Goal: Communication & Community: Answer question/provide support

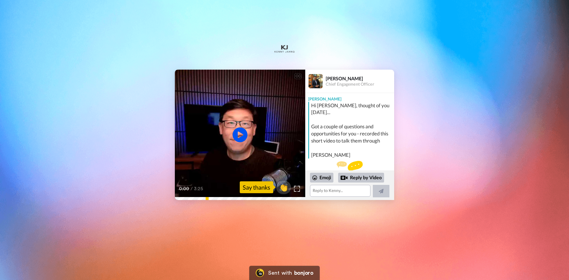
click at [238, 139] on icon at bounding box center [240, 134] width 15 height 15
click at [242, 136] on icon "Play/Pause" at bounding box center [240, 134] width 15 height 27
click at [341, 190] on textarea at bounding box center [340, 191] width 60 height 12
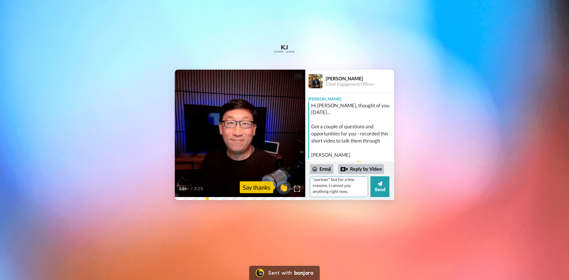
scroll to position [97, 0]
click at [320, 180] on textarea "Ya, [PERSON_NAME] was awesome again. I would be totelly up for catching up soon…" at bounding box center [339, 186] width 58 height 21
click at [356, 191] on textarea "Ya, [PERSON_NAME] was awesome again. I would be totelly up for catching up soon…" at bounding box center [339, 186] width 58 height 21
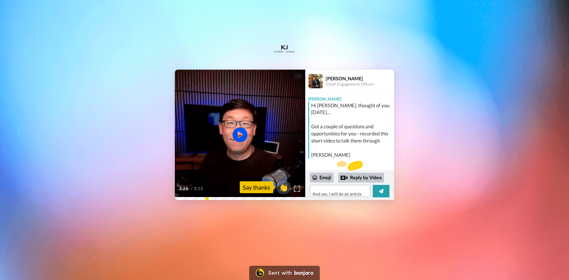
click at [240, 128] on icon at bounding box center [240, 134] width 15 height 15
click at [363, 192] on textarea "Ya, [PERSON_NAME] was awesome again. I would be totelly up for catching up soon…" at bounding box center [340, 191] width 60 height 12
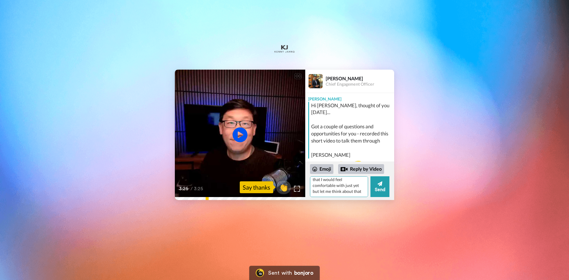
scroll to position [183, 0]
type textarea "Ya, [PERSON_NAME] was awesome again. I would be totelly up for catching up soon…"
click at [380, 180] on button "Send" at bounding box center [379, 186] width 19 height 21
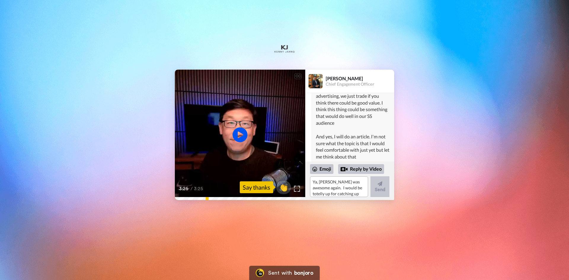
scroll to position [212, 0]
click at [347, 186] on textarea "Ya, [PERSON_NAME] was awesome again. I would be totelly up for catching up soon…" at bounding box center [339, 186] width 58 height 21
